Goal: Information Seeking & Learning: Find contact information

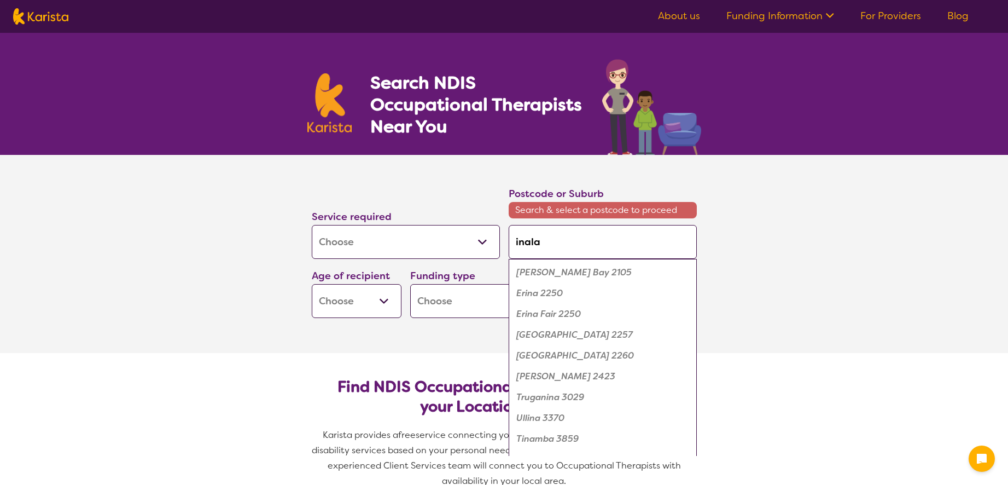
select select "[MEDICAL_DATA]"
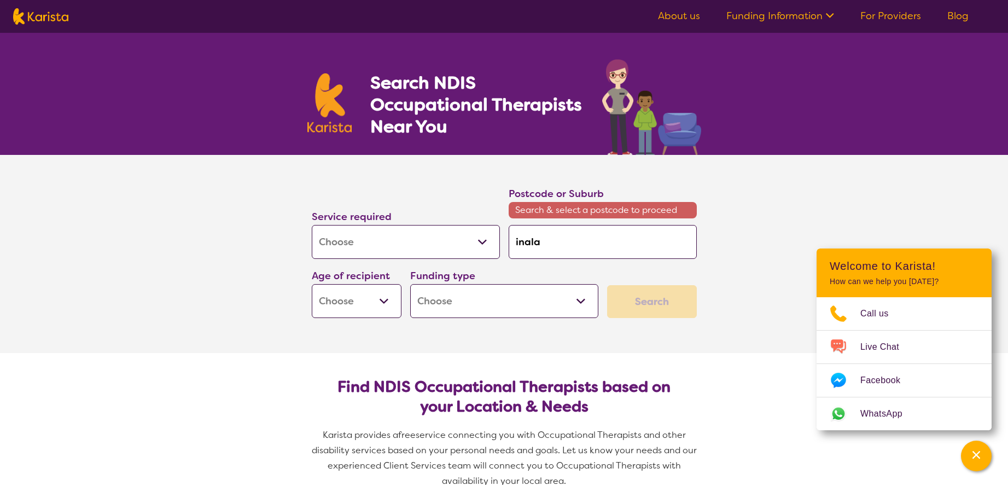
click at [545, 244] on input "inala" at bounding box center [603, 242] width 188 height 34
drag, startPoint x: 545, startPoint y: 244, endPoint x: 481, endPoint y: 238, distance: 64.8
click at [509, 238] on input "inala" at bounding box center [603, 242] width 188 height 34
type input "4"
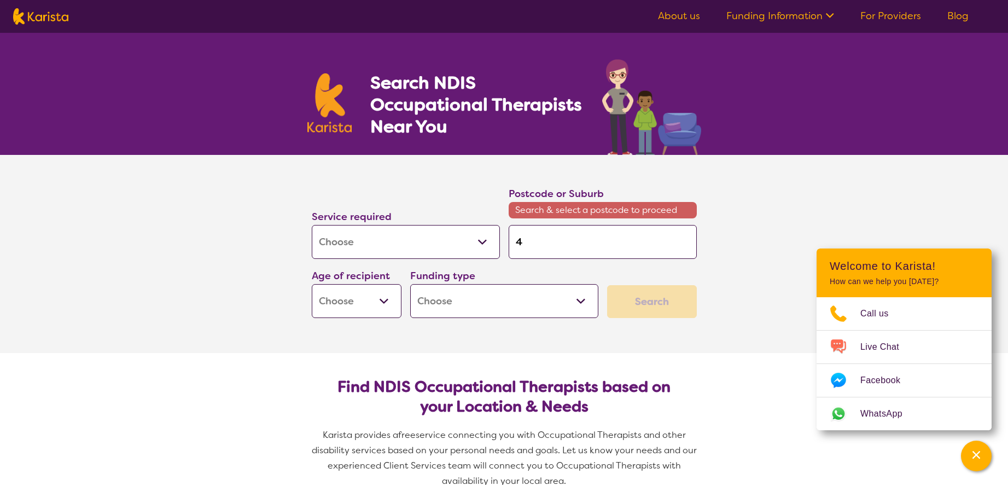
type input "40"
type input "407"
type input "4077"
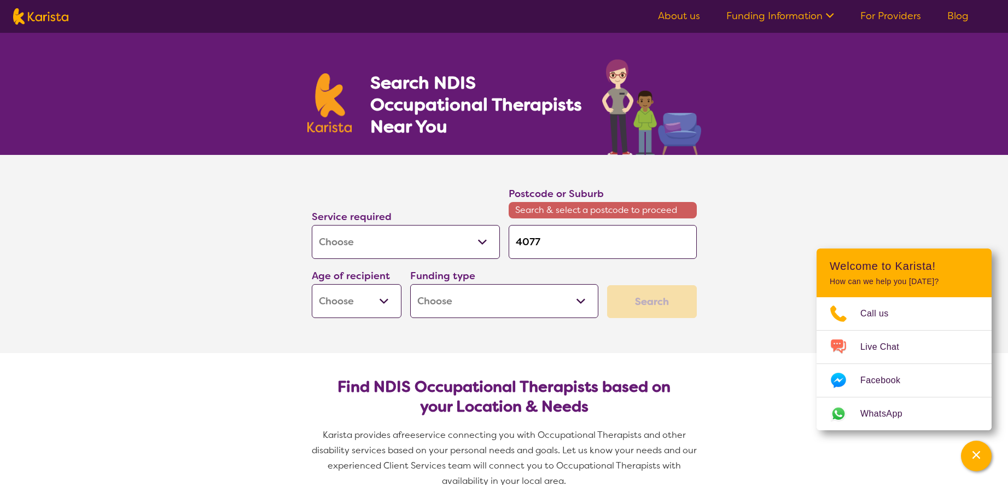
type input "4077"
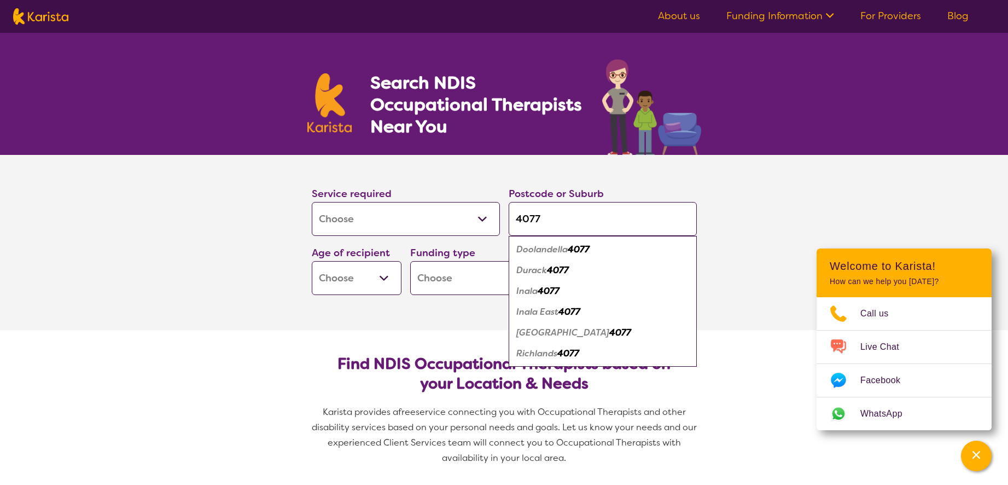
type input "4077"
click at [556, 312] on em "Inala East" at bounding box center [537, 311] width 42 height 11
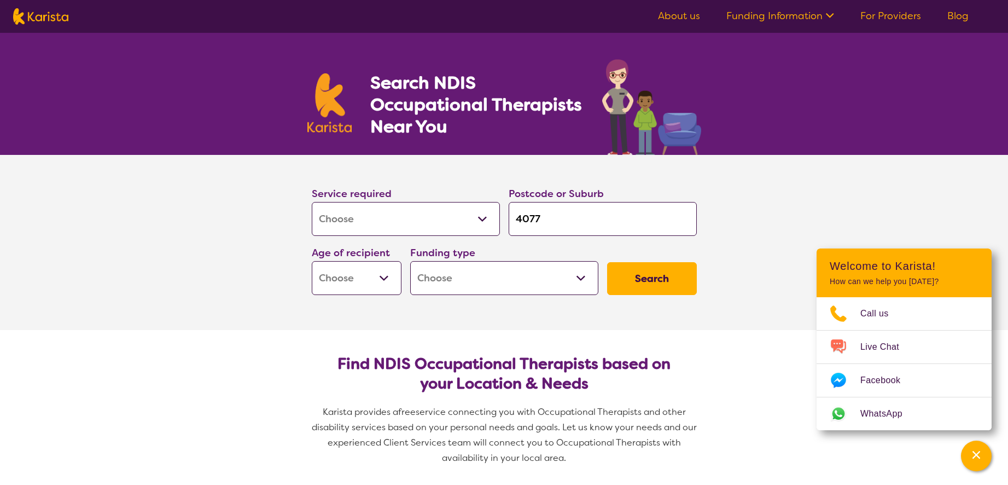
select select "CH"
click option "Child - 10 to 11" at bounding box center [0, 0] width 0 height 0
select select "CH"
select select "NDIS"
click option "National Disability Insurance Scheme (NDIS)" at bounding box center [0, 0] width 0 height 0
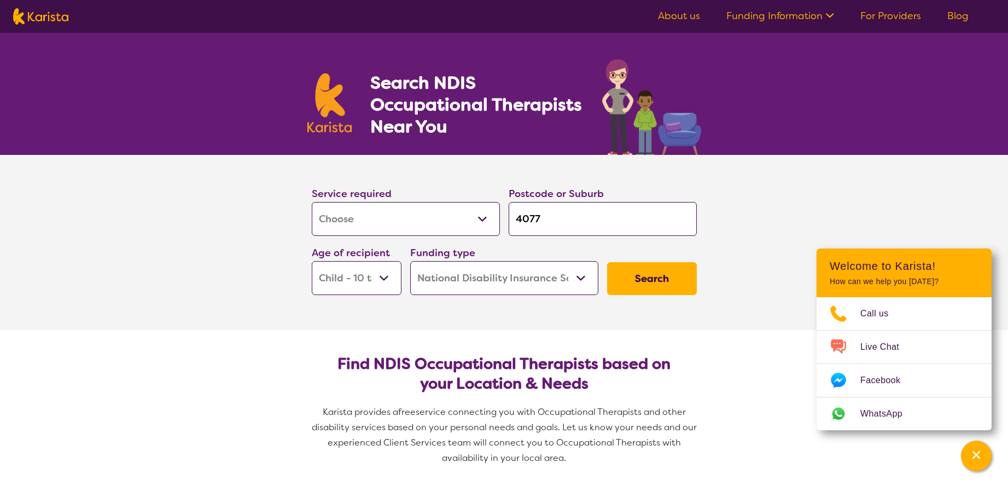
select select "NDIS"
click at [651, 280] on button "Search" at bounding box center [652, 278] width 90 height 33
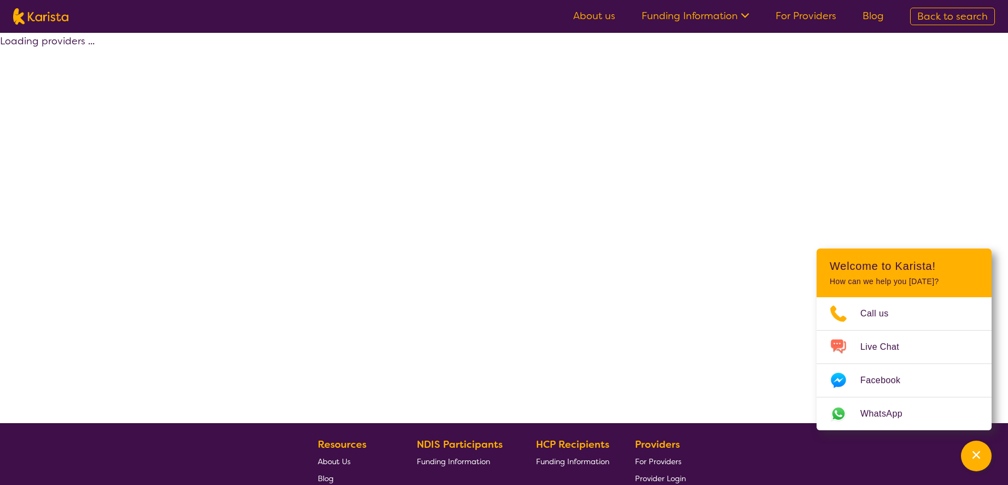
select select "by_score"
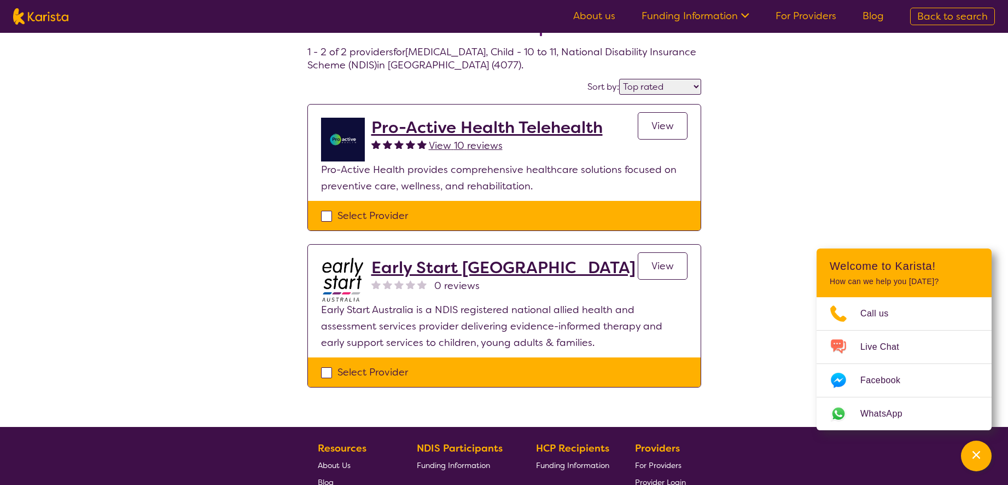
scroll to position [57, 0]
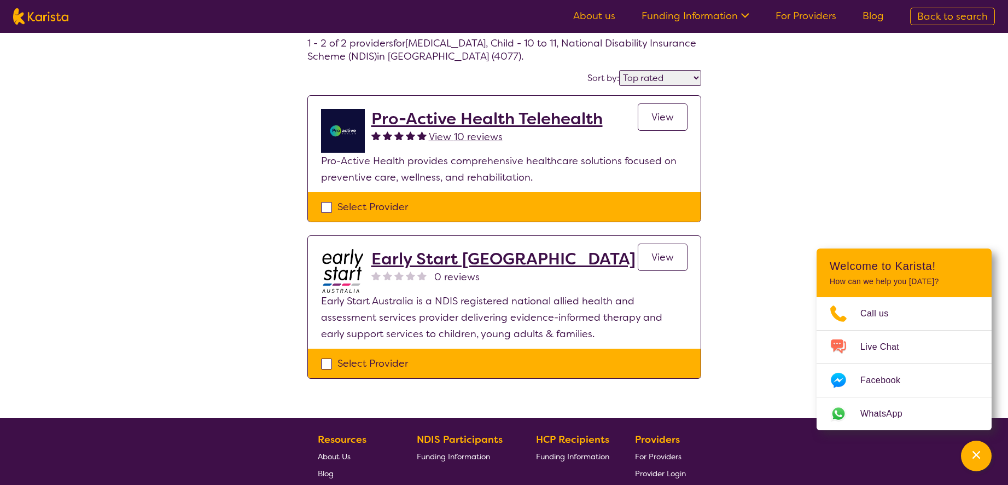
click at [659, 257] on span "View" at bounding box center [663, 257] width 22 height 13
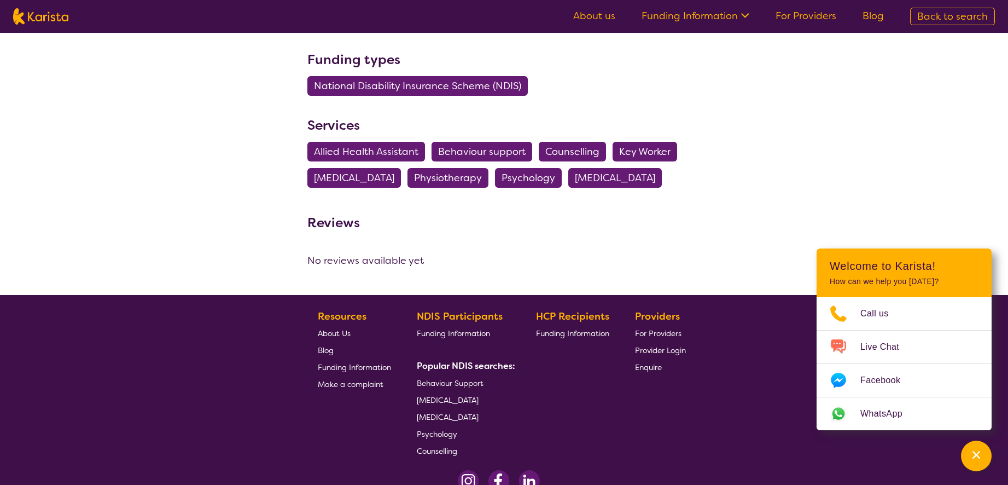
scroll to position [733, 0]
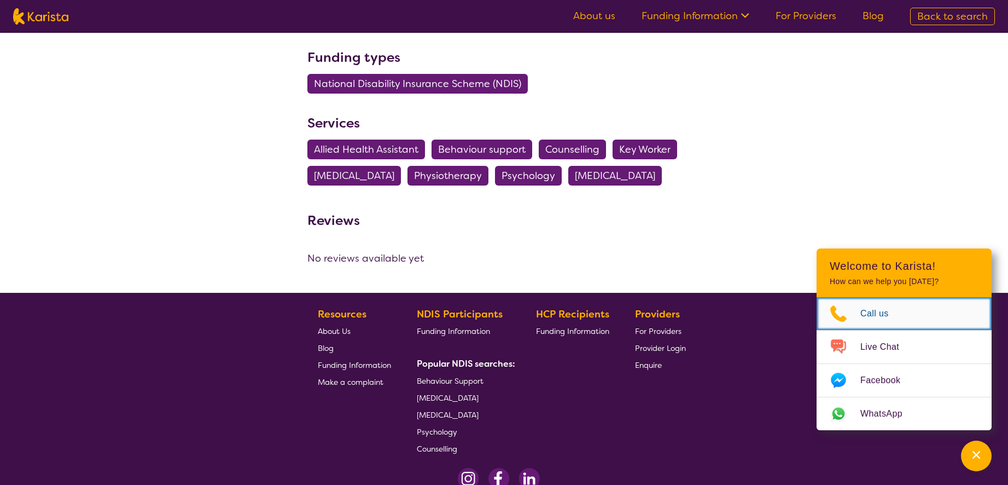
click at [877, 317] on span "Call us" at bounding box center [882, 313] width 42 height 16
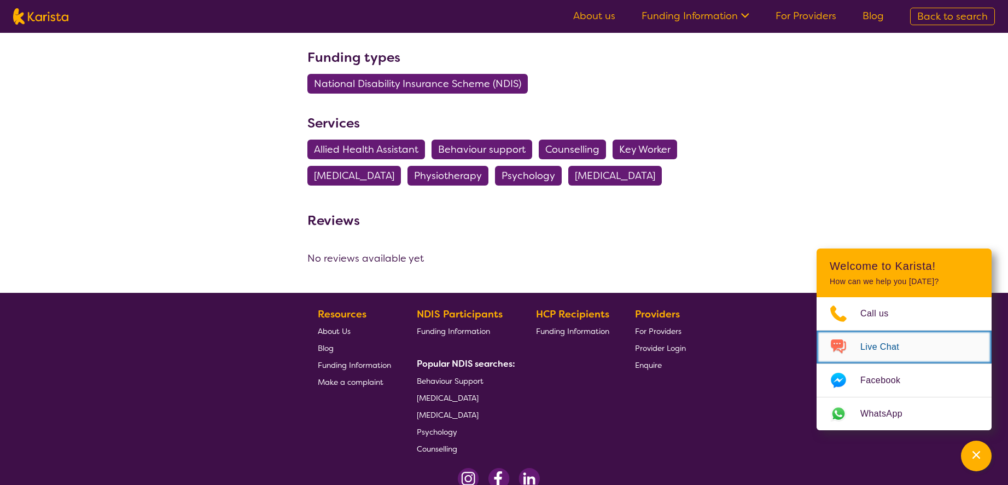
click at [886, 345] on span "Live Chat" at bounding box center [887, 347] width 52 height 16
